Goal: Share content

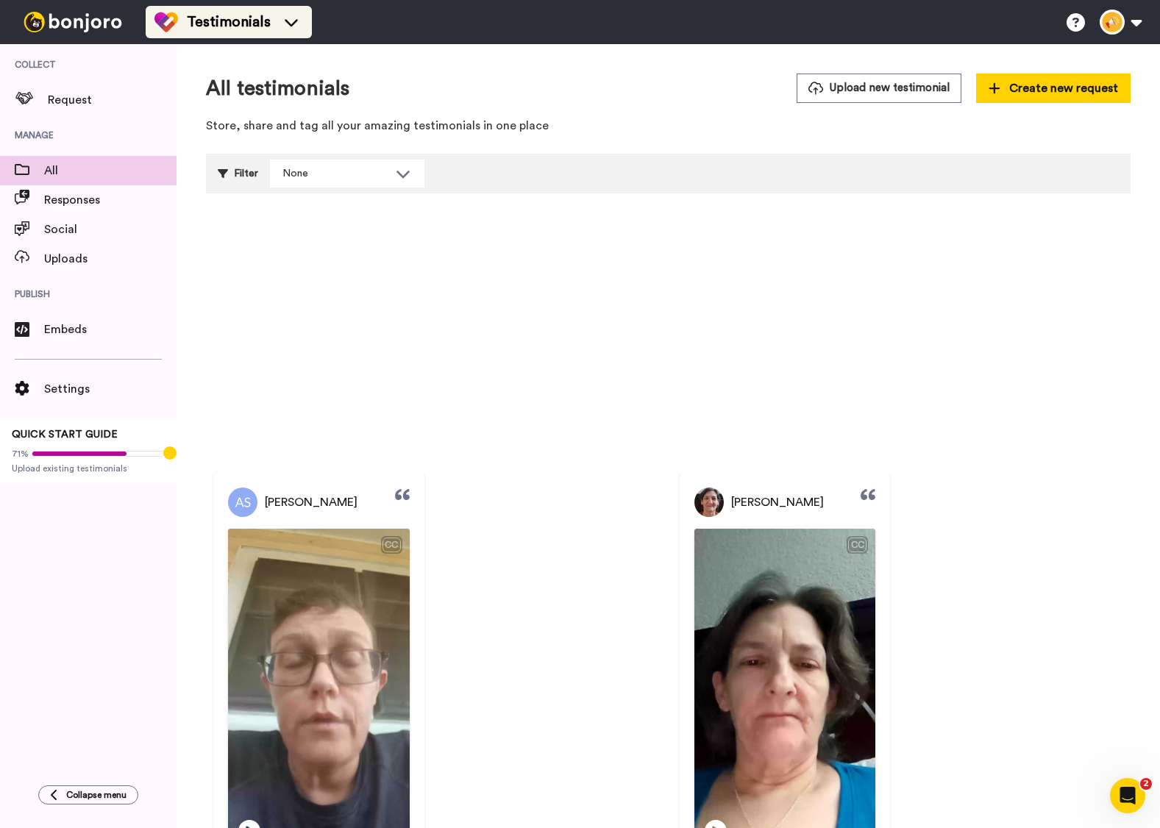
click at [246, 35] on li "Testimonials" at bounding box center [229, 22] width 166 height 32
click at [251, 32] on span "Testimonials" at bounding box center [229, 22] width 84 height 21
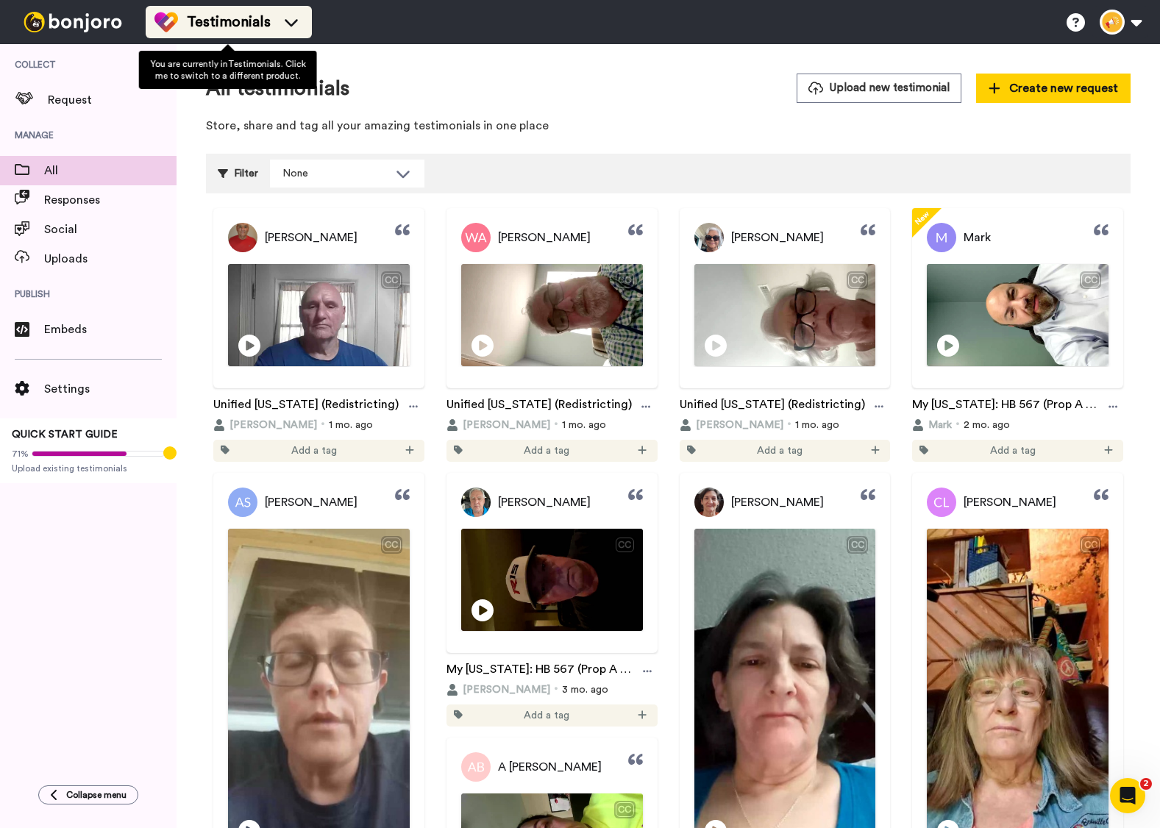
click at [273, 30] on div "Testimonials" at bounding box center [228, 22] width 149 height 24
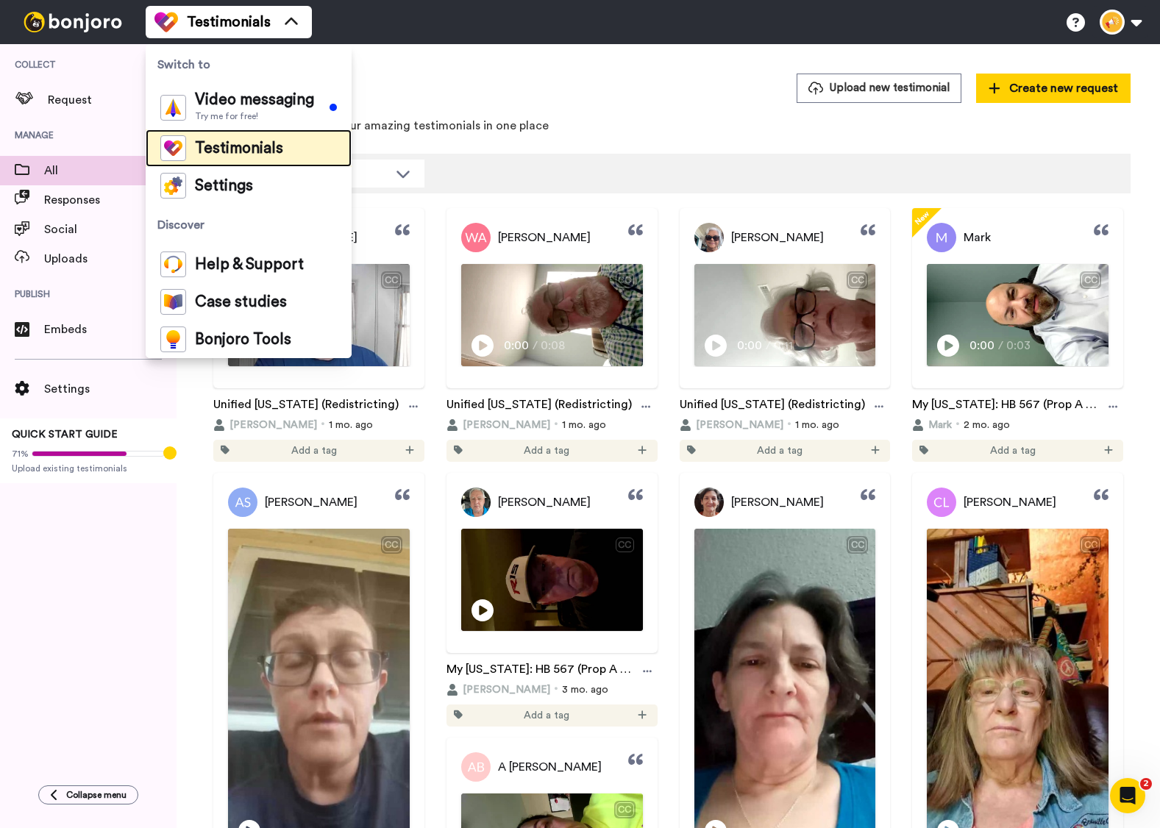
click at [267, 146] on span "Testimonials" at bounding box center [239, 148] width 88 height 15
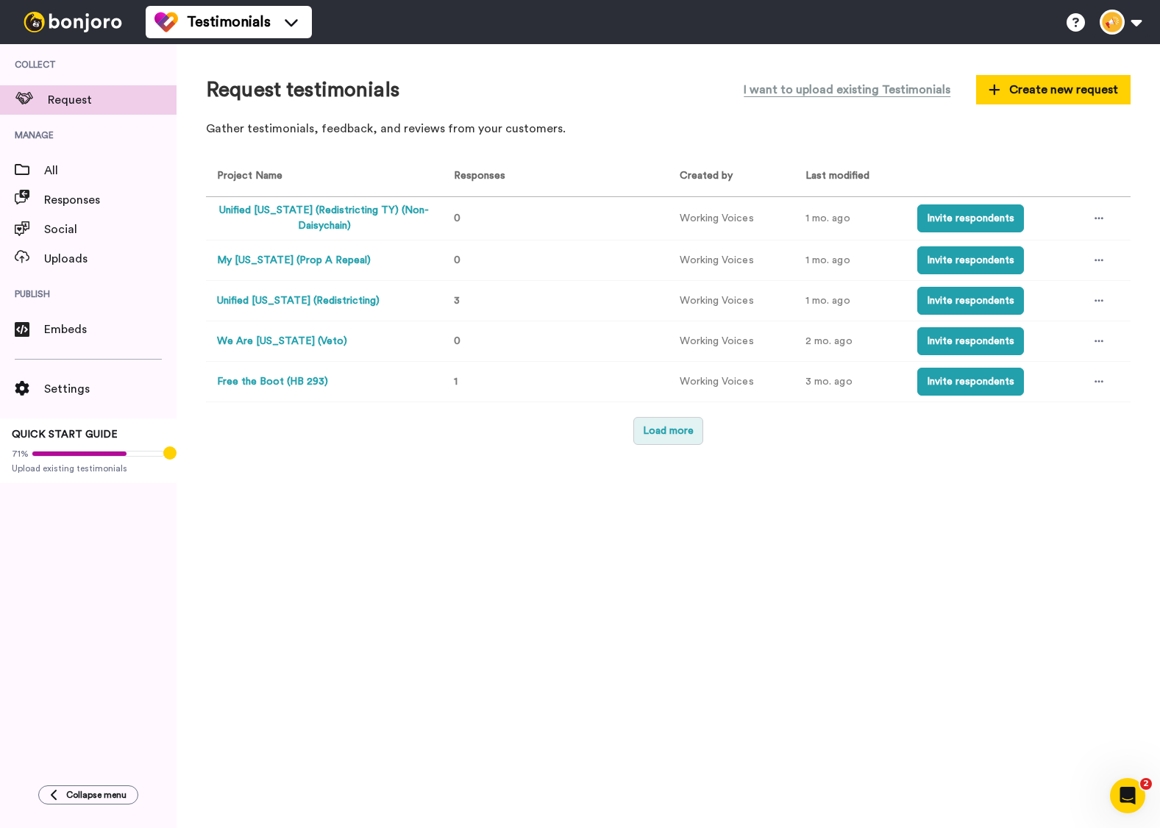
click at [691, 438] on button "Load more" at bounding box center [668, 431] width 70 height 28
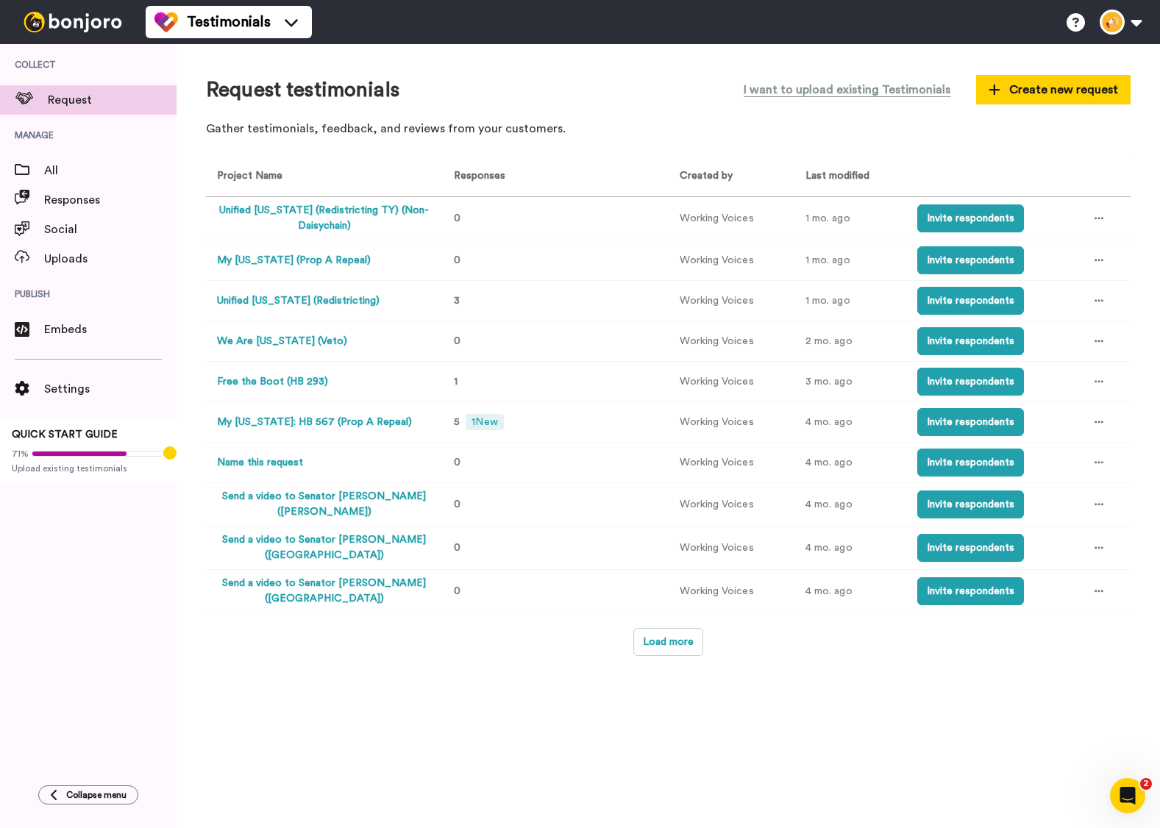
click at [352, 424] on button "My [US_STATE]: HB 567 (Prop A Repeal)" at bounding box center [314, 422] width 195 height 15
click at [1102, 427] on icon at bounding box center [1098, 422] width 9 height 10
click at [1058, 472] on span "Invite link" at bounding box center [1051, 477] width 43 height 10
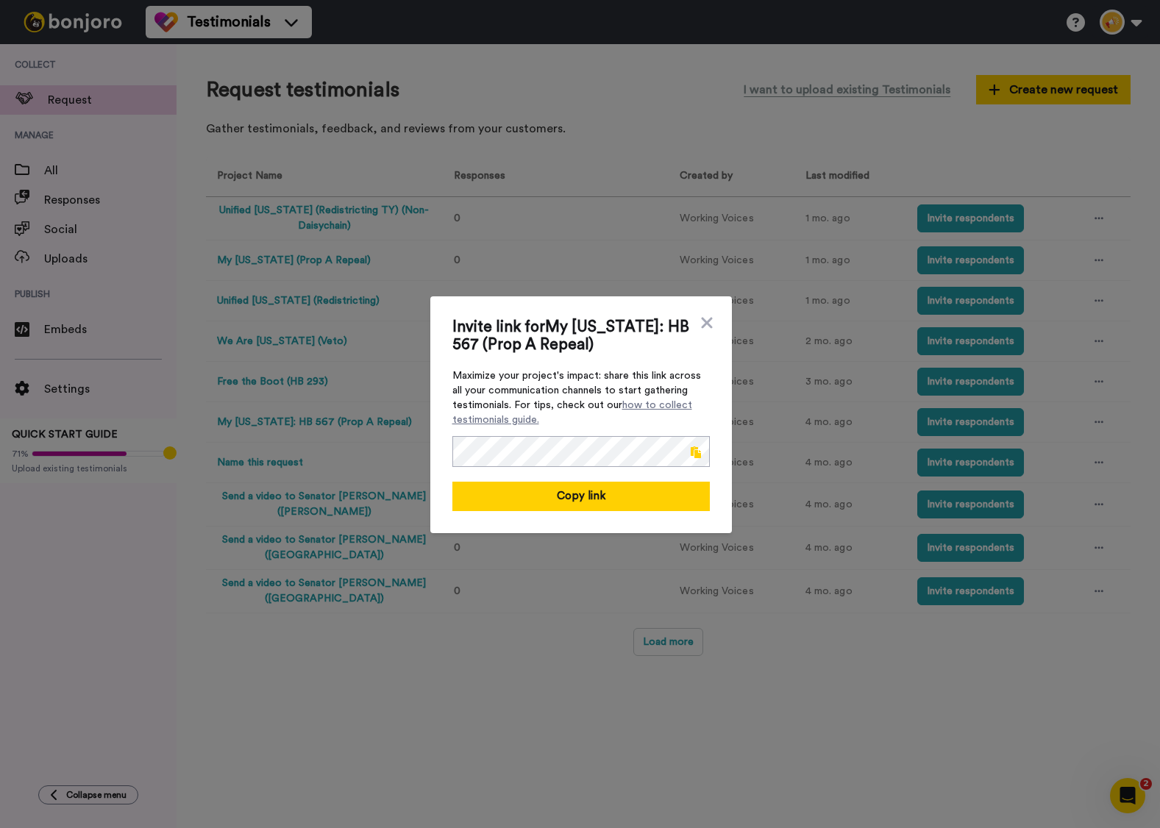
click at [691, 453] on span at bounding box center [696, 452] width 10 height 12
